Goal: Information Seeking & Learning: Check status

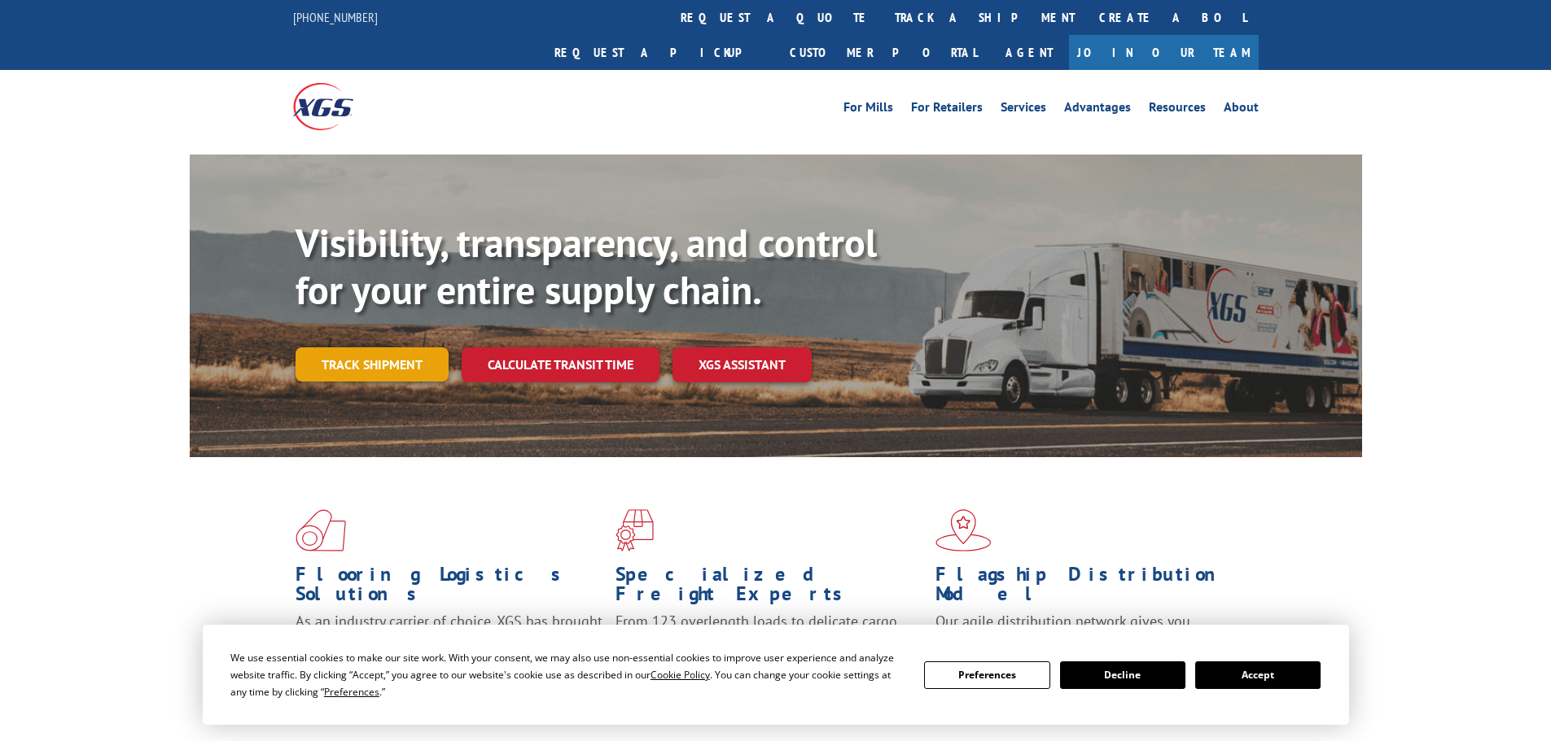
click at [414, 348] on link "Track shipment" at bounding box center [371, 365] width 153 height 34
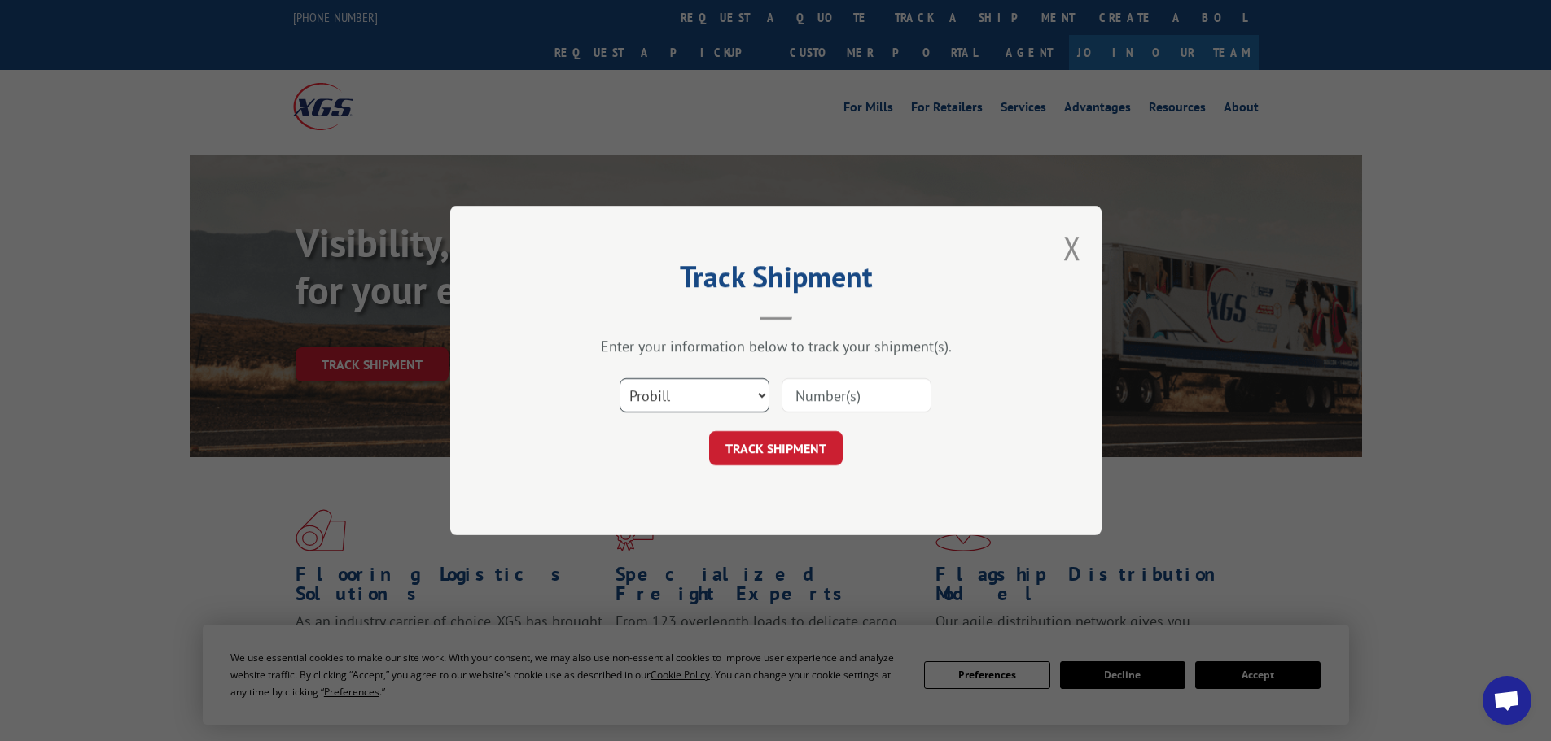
click at [662, 407] on select "Select category... Probill BOL PO" at bounding box center [694, 395] width 150 height 34
select select "po"
click at [619, 378] on select "Select category... Probill BOL PO" at bounding box center [694, 395] width 150 height 34
click at [838, 399] on input at bounding box center [856, 395] width 150 height 34
paste input "23509953"
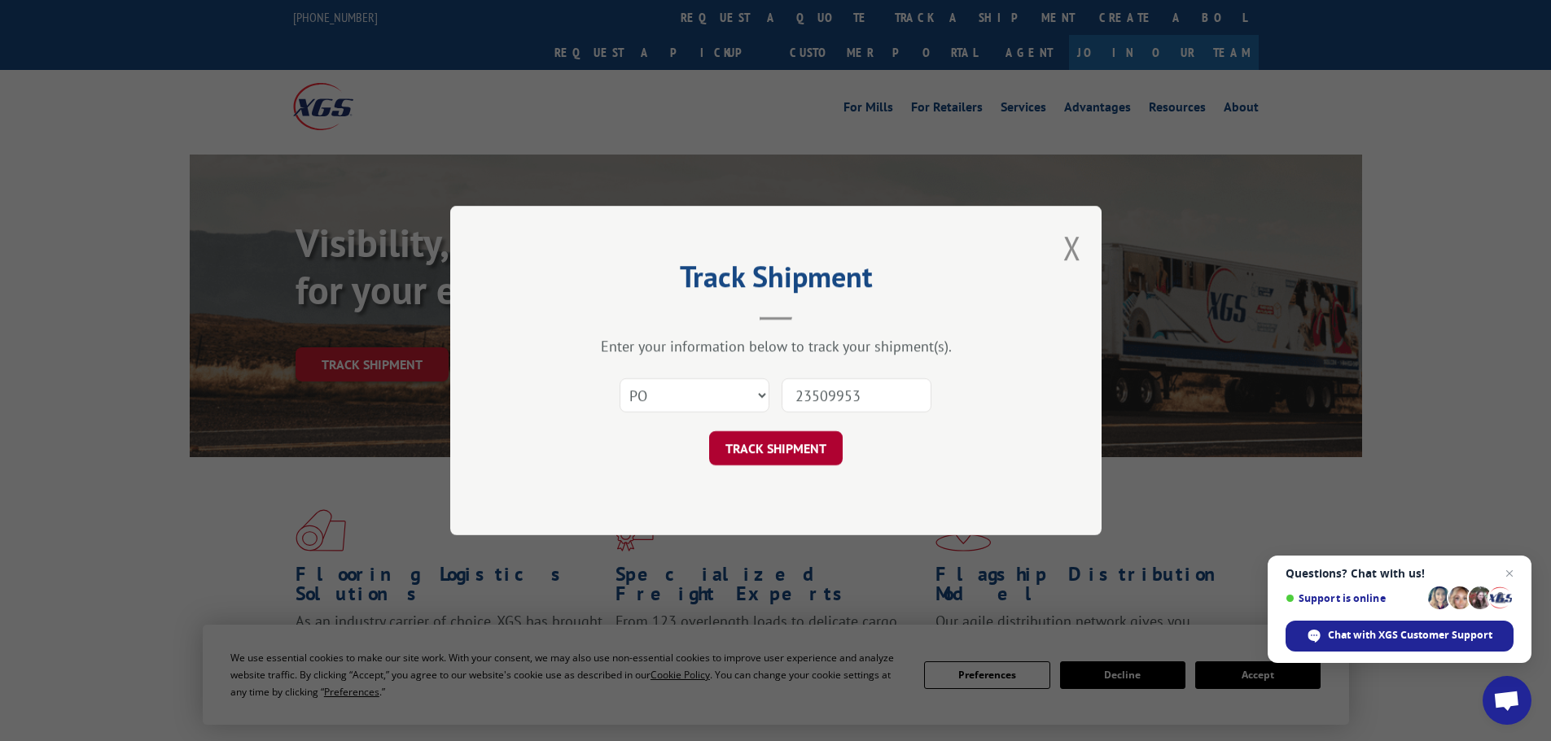
type input "23509953"
click at [798, 444] on button "TRACK SHIPMENT" at bounding box center [775, 448] width 133 height 34
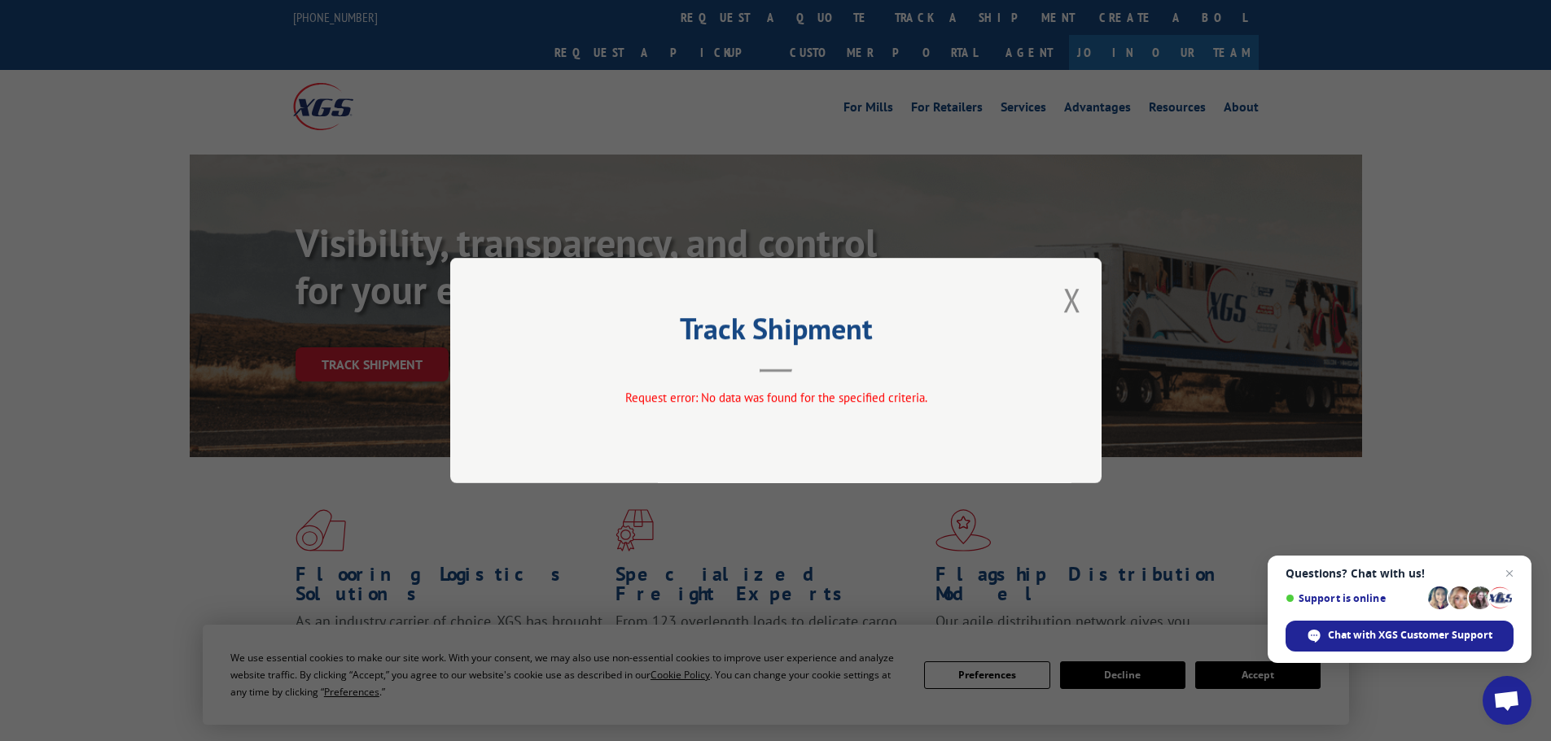
click at [1071, 305] on button "Close modal" at bounding box center [1072, 299] width 18 height 43
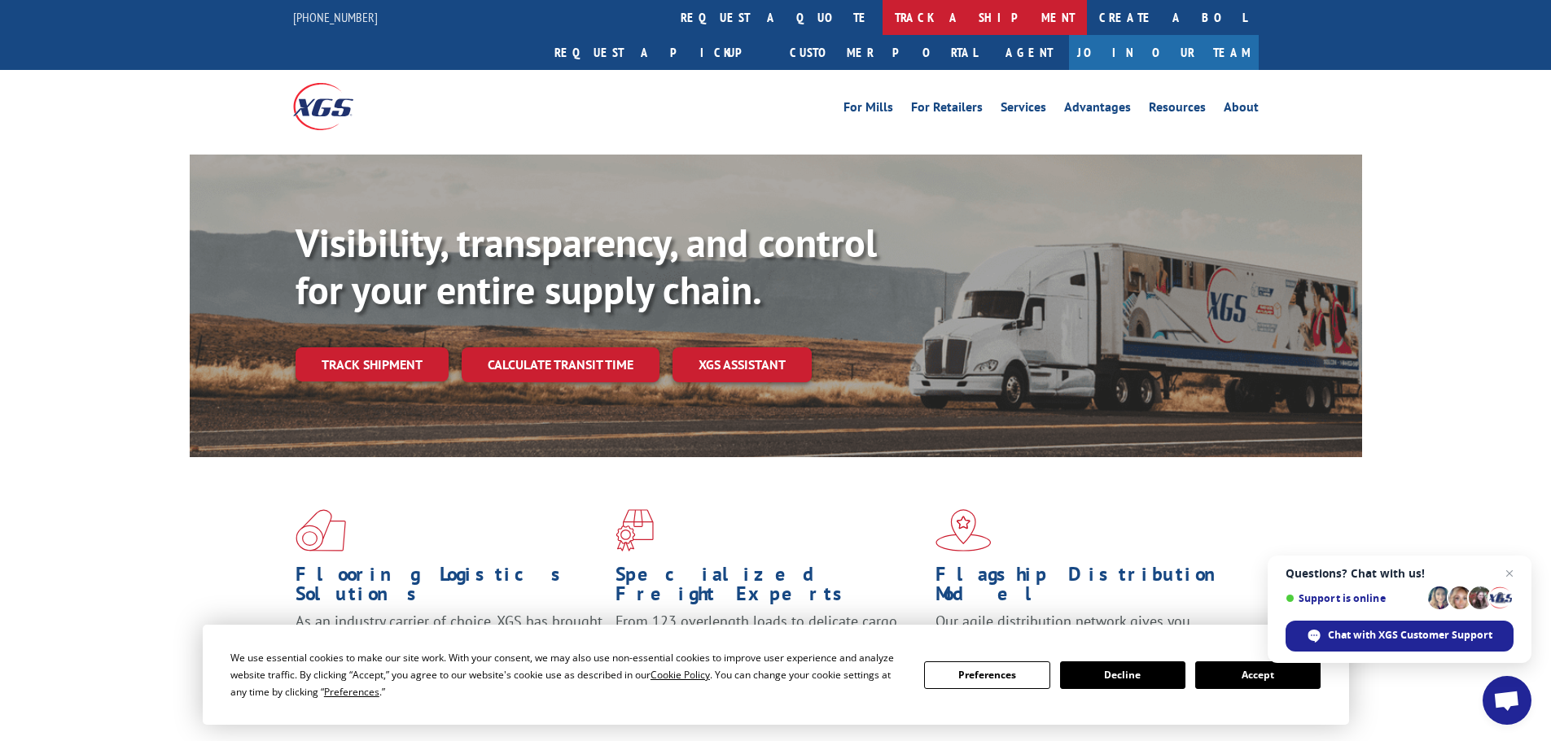
click at [882, 14] on link "track a shipment" at bounding box center [984, 17] width 204 height 35
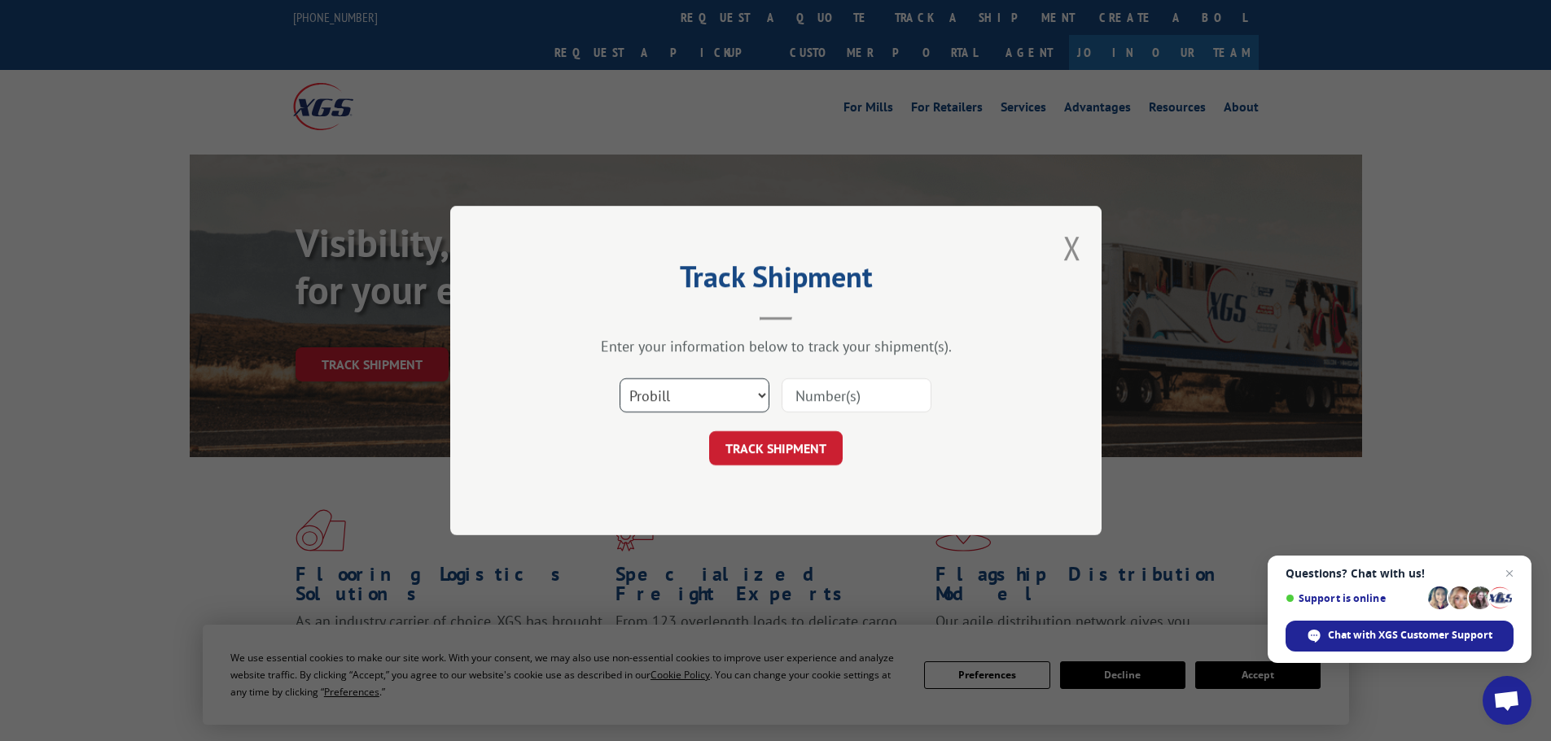
click at [714, 396] on select "Select category... Probill BOL PO" at bounding box center [694, 395] width 150 height 34
select select "po"
click at [619, 378] on select "Select category... Probill BOL PO" at bounding box center [694, 395] width 150 height 34
click at [840, 398] on input at bounding box center [856, 395] width 150 height 34
paste input "23509953"
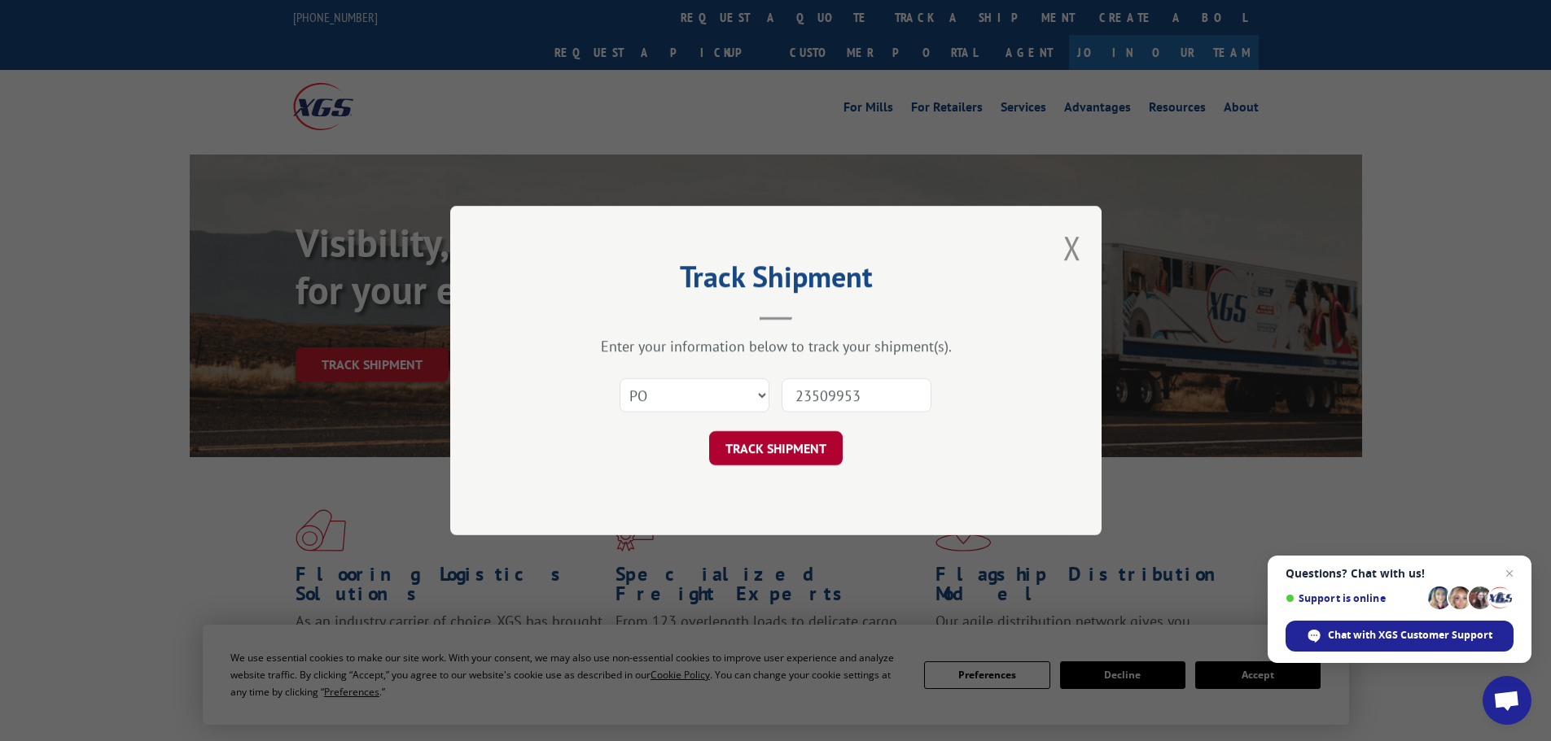
type input "23509953"
click at [782, 446] on button "TRACK SHIPMENT" at bounding box center [775, 448] width 133 height 34
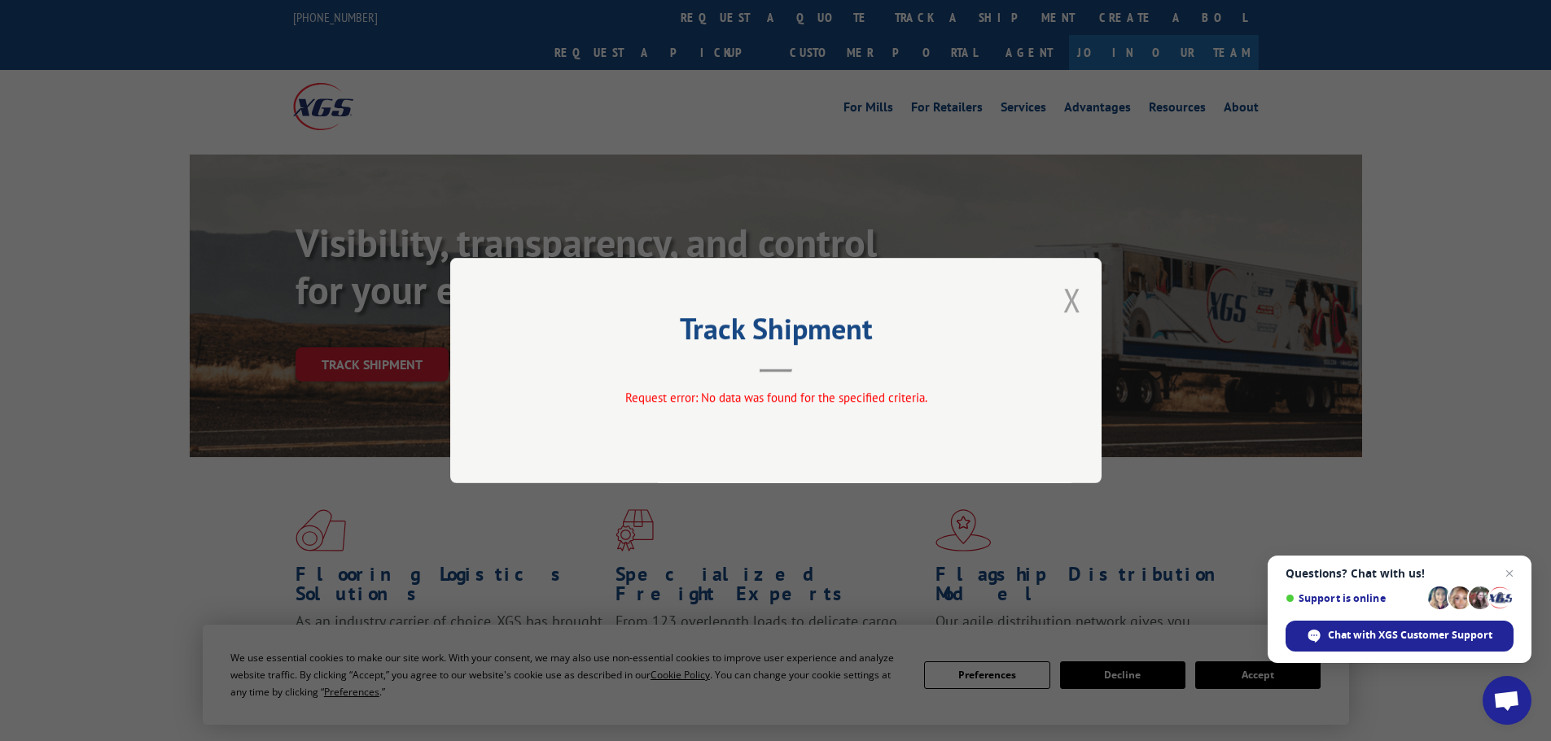
click at [1073, 299] on button "Close modal" at bounding box center [1072, 299] width 18 height 43
